Goal: Transaction & Acquisition: Purchase product/service

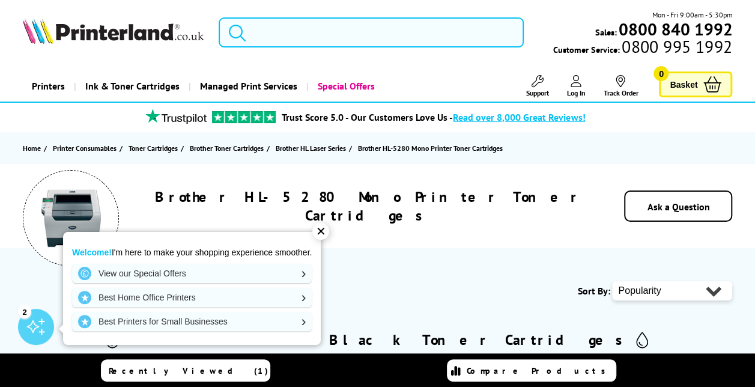
click at [322, 231] on div "✕" at bounding box center [321, 231] width 17 height 17
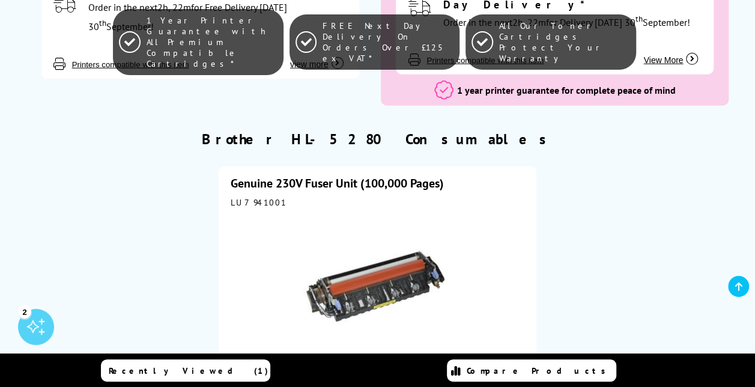
scroll to position [1698, 0]
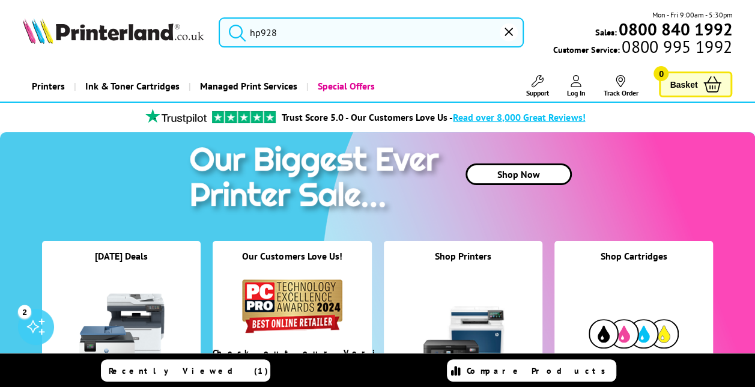
click at [284, 31] on input "hp928" at bounding box center [371, 32] width 305 height 30
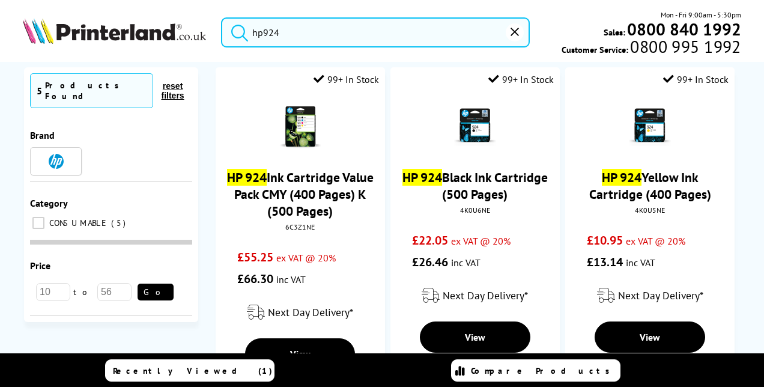
scroll to position [117, 0]
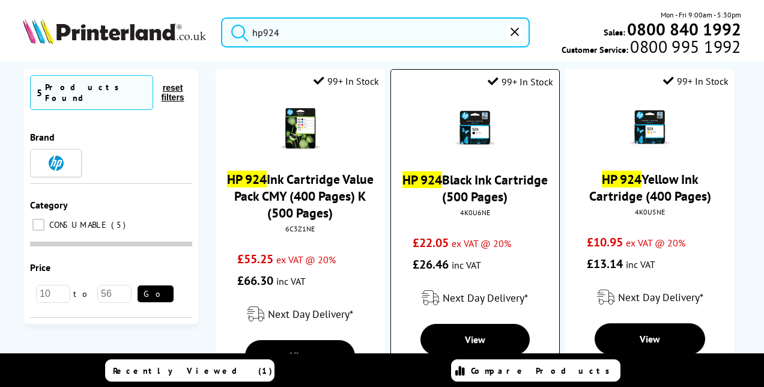
click at [473, 213] on div "4K0U6NE" at bounding box center [475, 212] width 150 height 9
copy div "4K0U6NE"
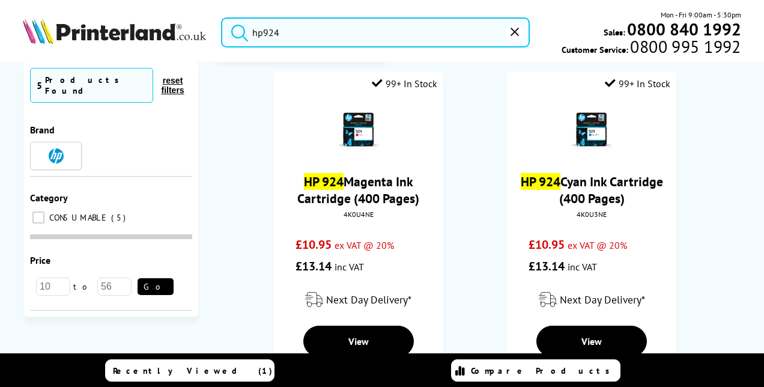
scroll to position [466, 0]
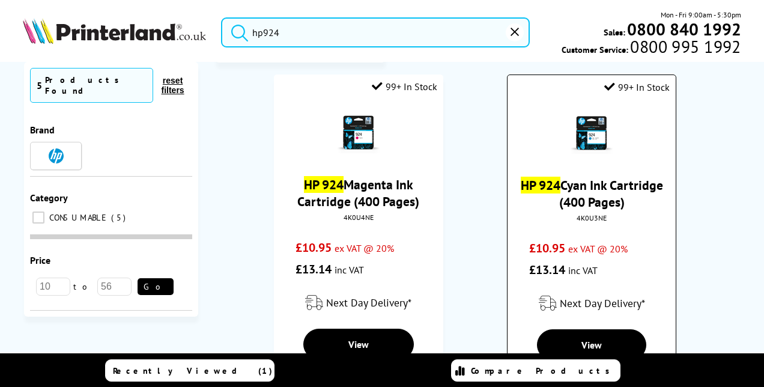
click at [589, 219] on div "4K0U3NE" at bounding box center [592, 217] width 150 height 9
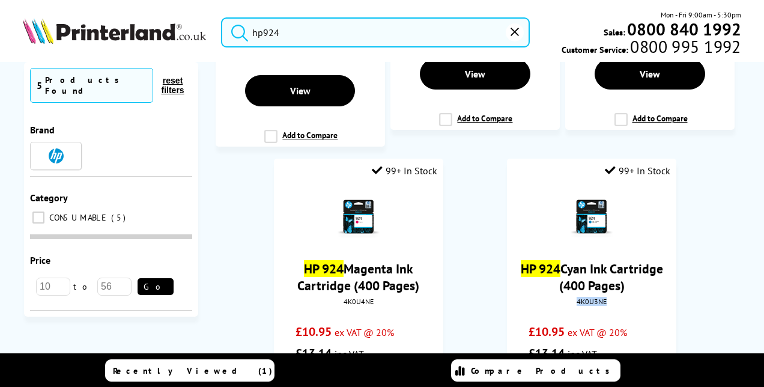
scroll to position [526, 0]
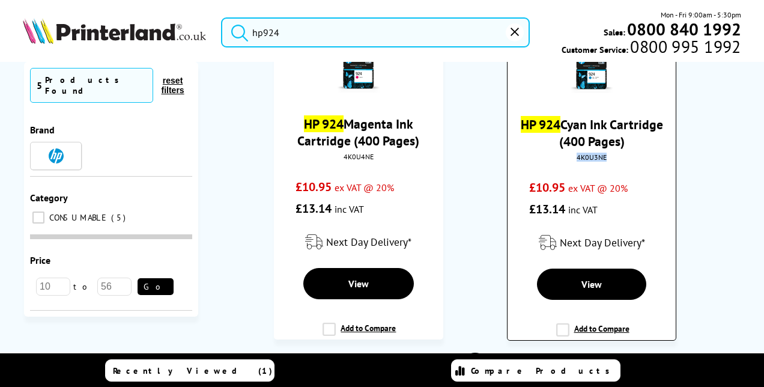
copy div "4K0U3NE"
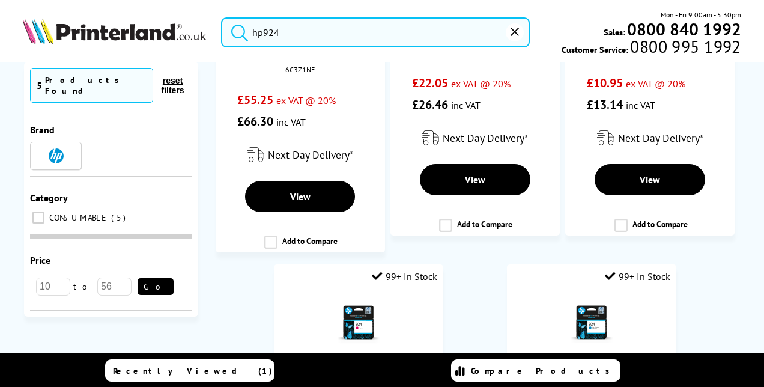
scroll to position [228, 0]
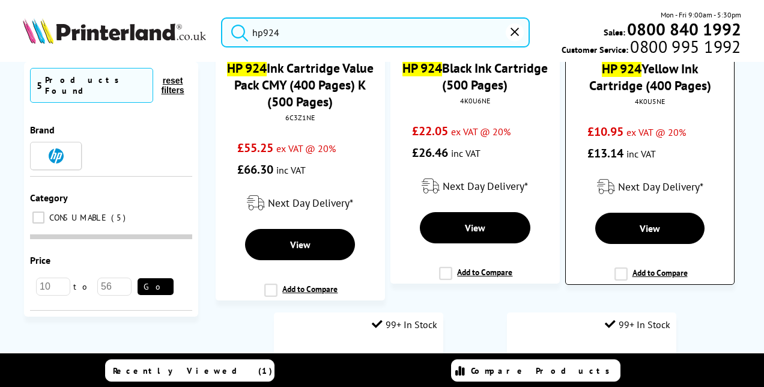
click at [645, 99] on div "4K0U5NE" at bounding box center [650, 101] width 150 height 9
copy div "4K0U5NE"
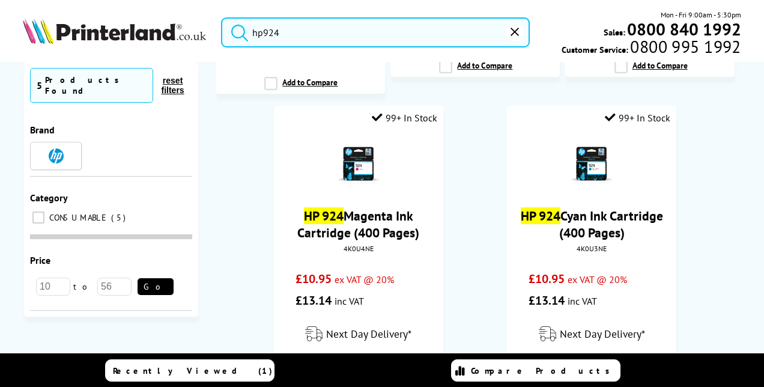
scroll to position [444, 0]
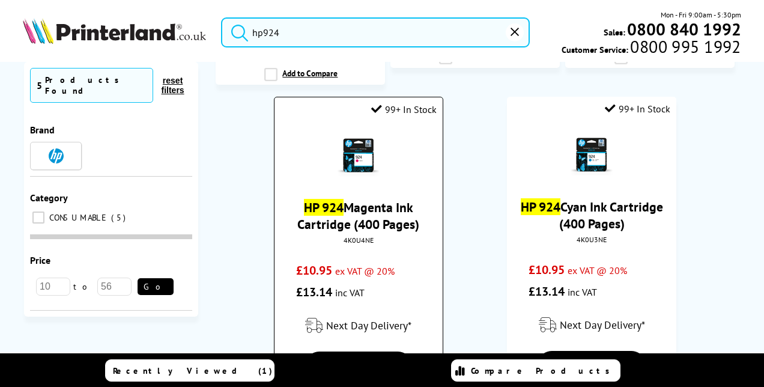
click at [356, 242] on div "4K0U4NE" at bounding box center [359, 240] width 150 height 9
copy div "4K0U4NE"
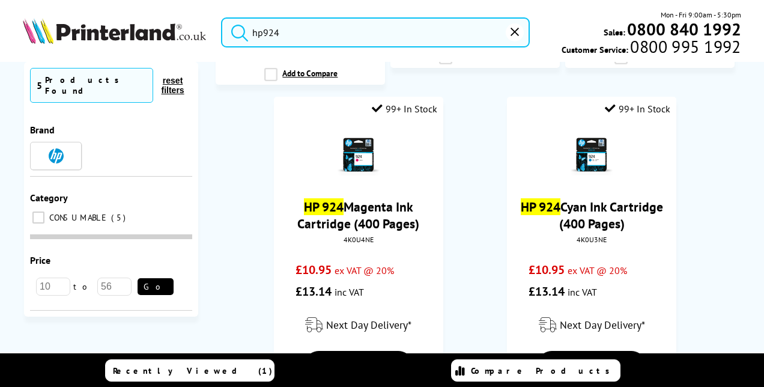
click at [743, 231] on div "Brother HL-5240 Toner Cartridges Brother HL-1240 Toner Cartridges Brother HL-22…" at bounding box center [382, 86] width 764 height 936
click at [298, 34] on input "hp924" at bounding box center [375, 32] width 309 height 30
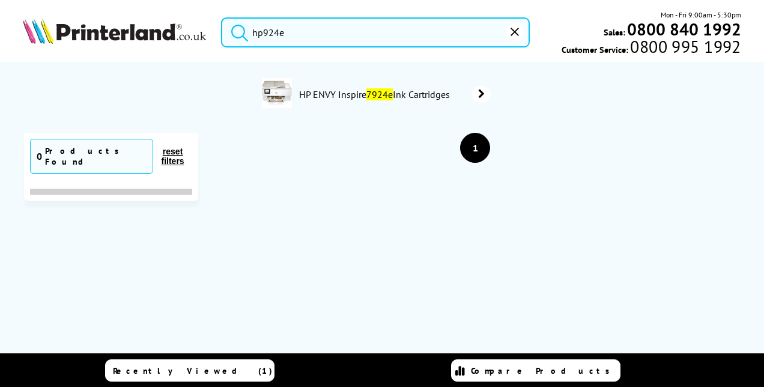
click at [303, 30] on input "hp924e" at bounding box center [375, 32] width 309 height 30
paste input "4K0V0NE"
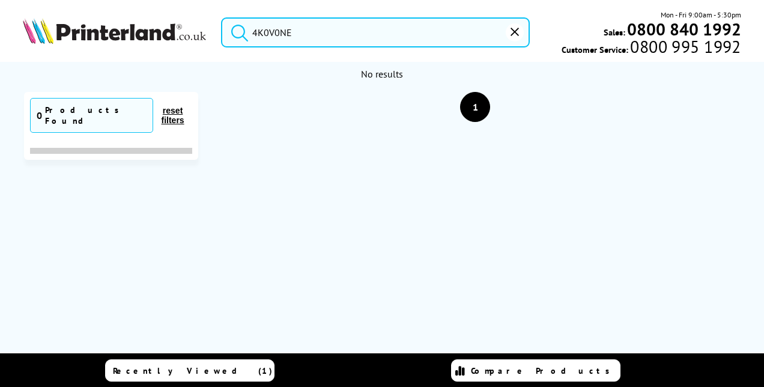
type input "4K0V0NE"
click at [518, 35] on button "reset" at bounding box center [515, 32] width 18 height 18
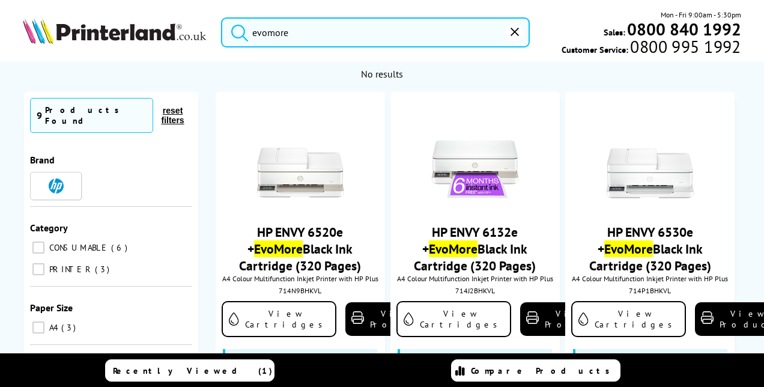
type input "evomore"
click at [508, 32] on button "reset" at bounding box center [515, 32] width 18 height 18
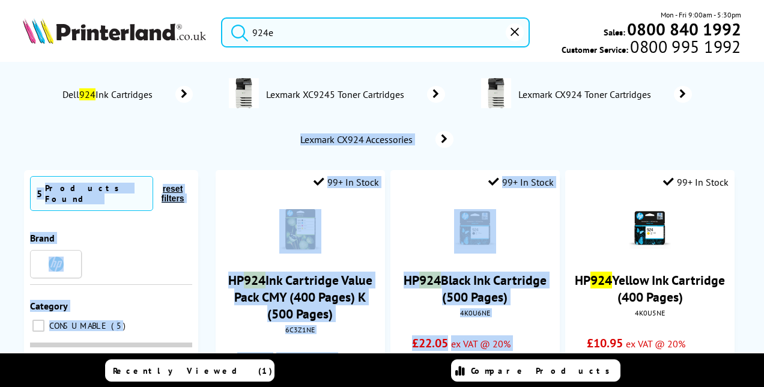
drag, startPoint x: 751, startPoint y: 123, endPoint x: 744, endPoint y: 172, distance: 49.8
drag, startPoint x: 744, startPoint y: 172, endPoint x: 708, endPoint y: 141, distance: 47.7
click at [708, 141] on ol "Dell 924 Ink Cartridges Lexmark XC9245 Toner Cartridges Lexmark CX924 Toner Car…" at bounding box center [382, 113] width 696 height 90
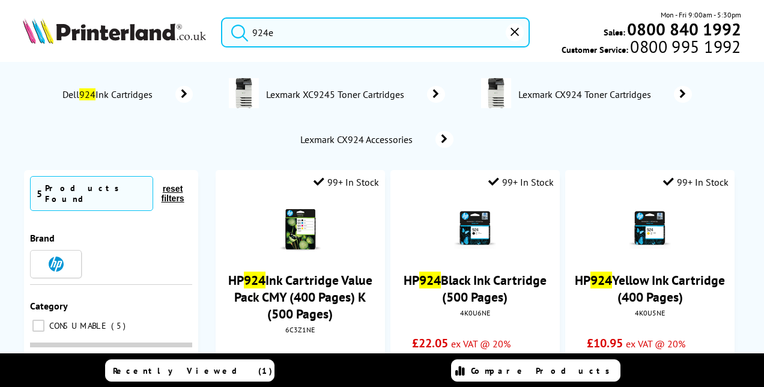
click at [361, 31] on input "924e" at bounding box center [375, 32] width 309 height 30
click at [313, 28] on input "924e" at bounding box center [375, 32] width 309 height 30
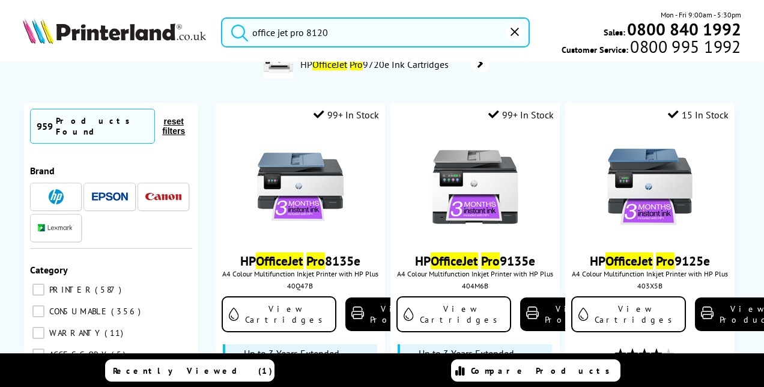
scroll to position [39, 0]
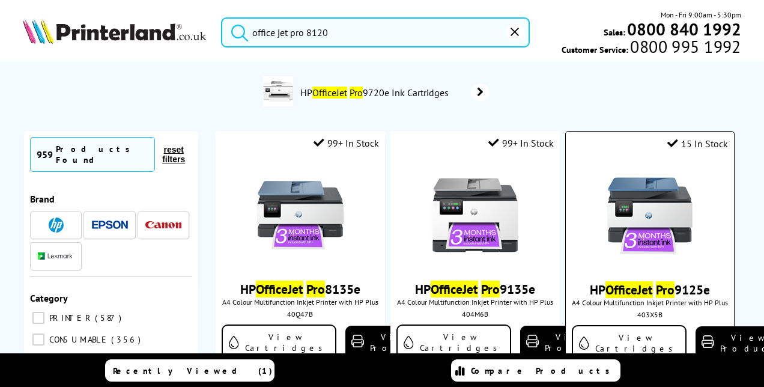
type input "office jet pro 8120"
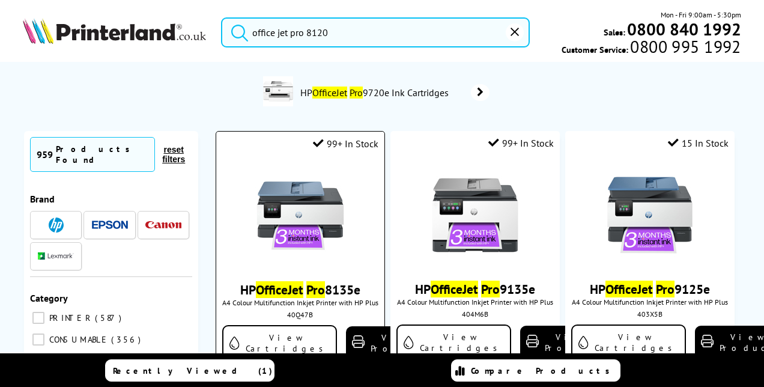
click at [341, 242] on img at bounding box center [300, 216] width 90 height 90
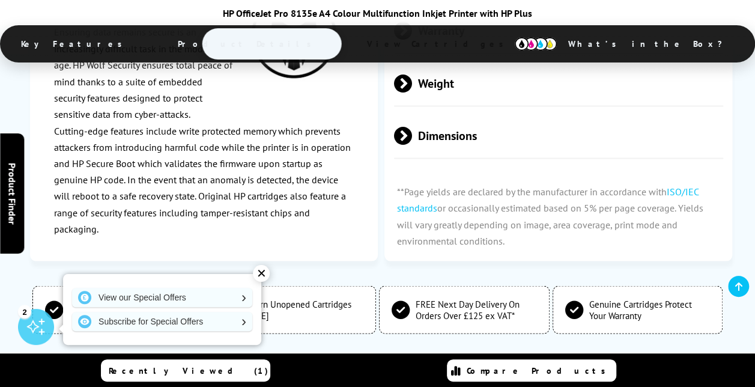
scroll to position [3401, 0]
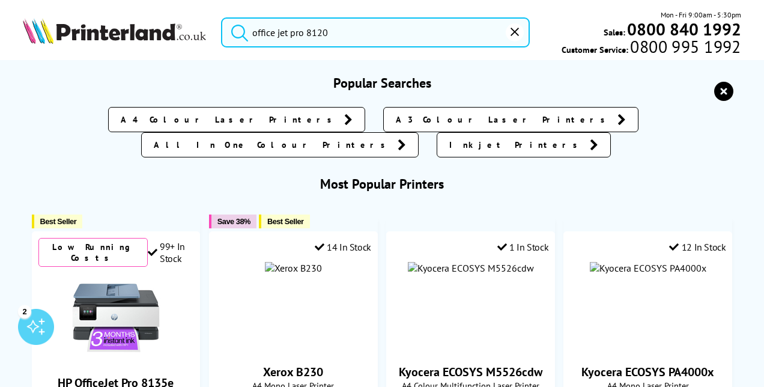
click at [328, 38] on input "office jet pro 8120" at bounding box center [375, 32] width 309 height 30
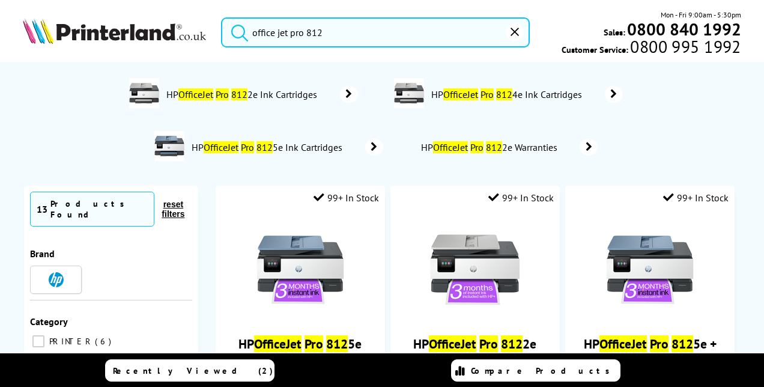
type input "office jet pro 8120"
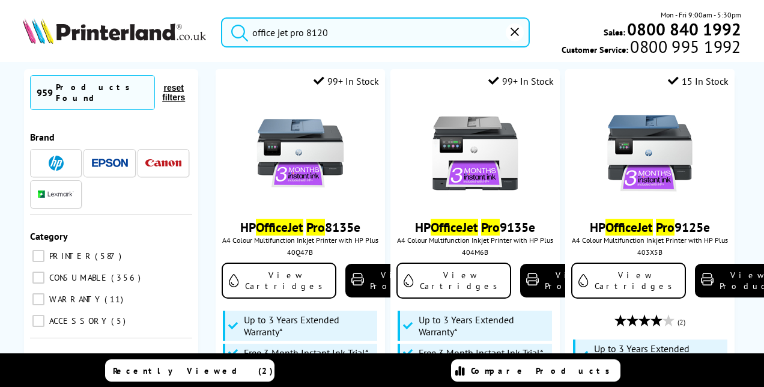
scroll to position [118, 0]
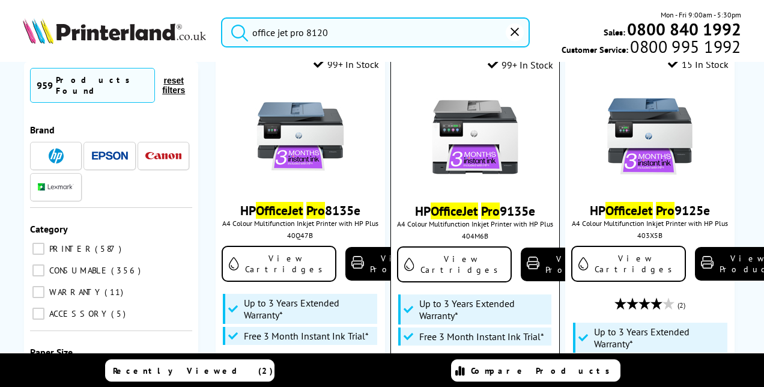
click at [440, 165] on img at bounding box center [475, 137] width 90 height 90
